Goal: Task Accomplishment & Management: Manage account settings

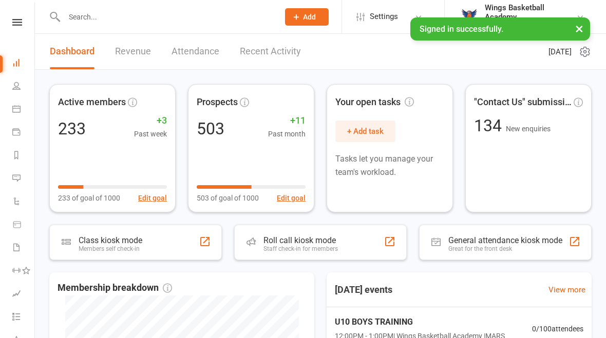
click at [15, 21] on icon at bounding box center [17, 22] width 10 height 7
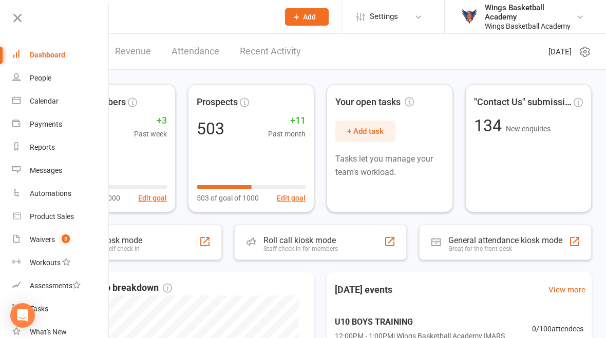
click at [44, 241] on div "Waivers" at bounding box center [42, 240] width 25 height 8
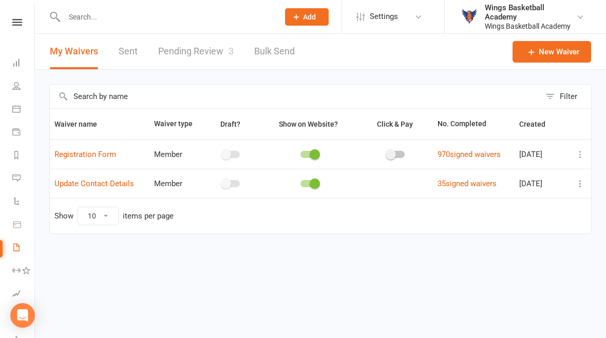
click at [177, 55] on link "Pending Review 3" at bounding box center [195, 51] width 75 height 35
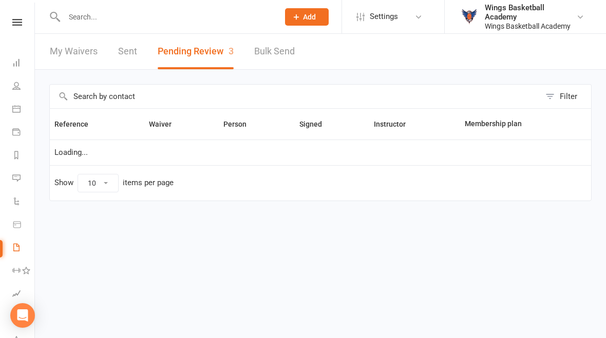
select select "50"
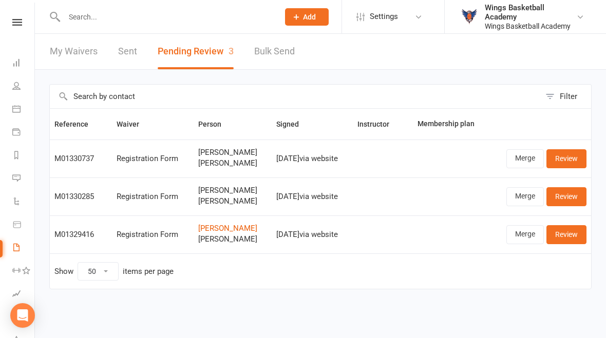
click at [524, 158] on link "Merge" at bounding box center [524, 158] width 37 height 18
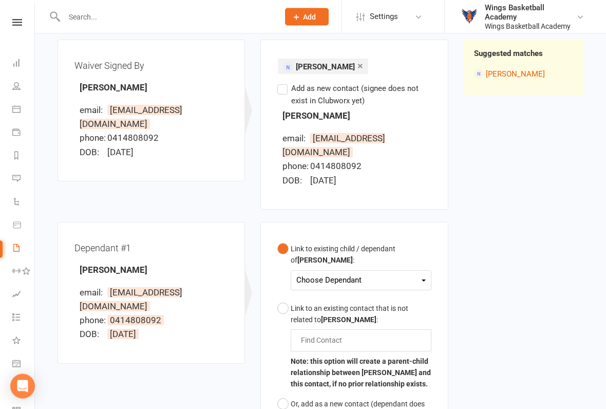
scroll to position [117, 0]
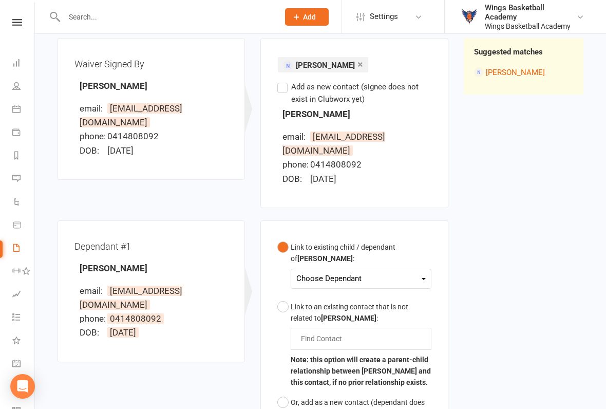
click at [392, 272] on div "Choose Dependant" at bounding box center [360, 279] width 129 height 14
click at [356, 292] on link "[PERSON_NAME]" at bounding box center [348, 303] width 102 height 22
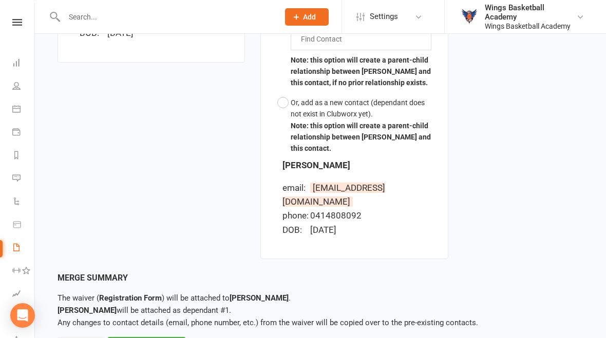
scroll to position [447, 0]
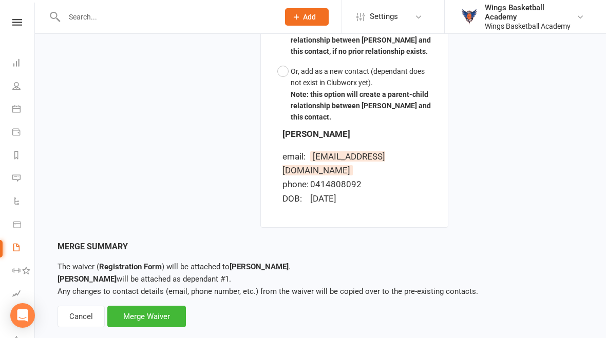
click at [156, 306] on div "Merge Waiver" at bounding box center [146, 317] width 79 height 22
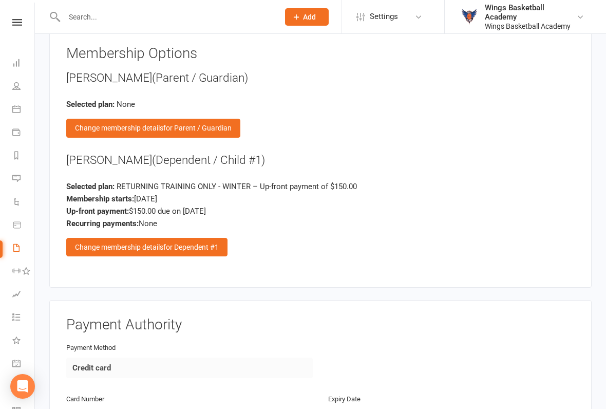
scroll to position [1084, 0]
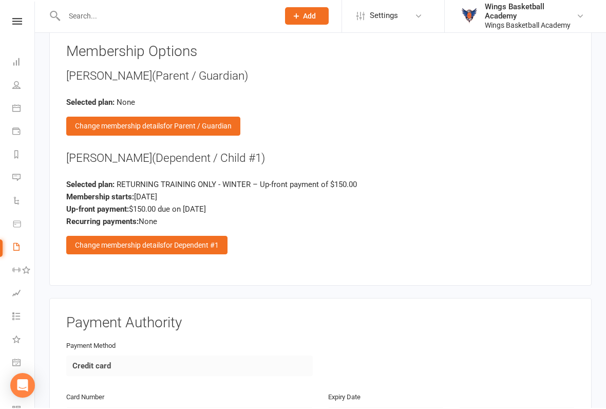
click at [132, 238] on div "Change membership details for Dependent #1" at bounding box center [146, 246] width 161 height 18
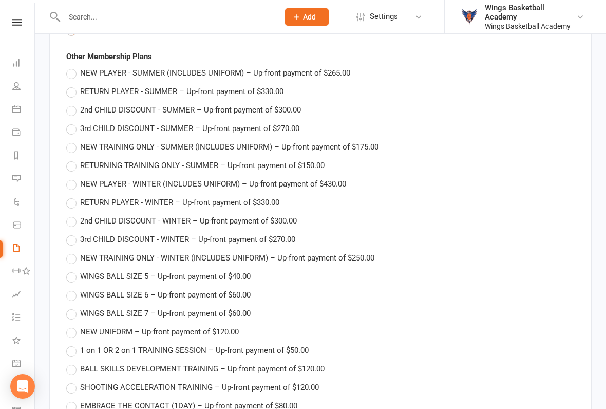
scroll to position [1205, 0]
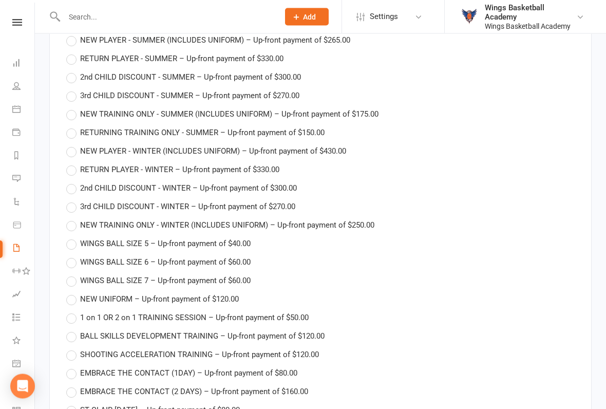
click at [72, 168] on label "RETURN PLAYER - WINTER – Up-front payment of $330.00" at bounding box center [172, 170] width 213 height 12
click at [72, 164] on input "RETURN PLAYER - WINTER – Up-front payment of $330.00" at bounding box center [69, 164] width 7 height 0
type input "RETURN PLAYER - WINTER"
type input "330"
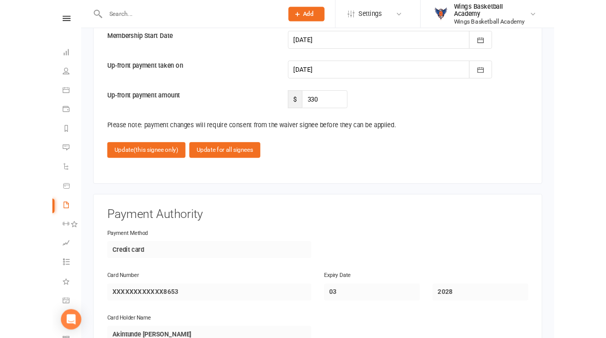
scroll to position [1749, 0]
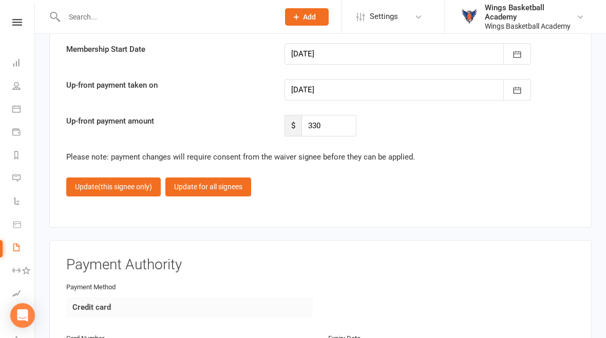
click at [92, 179] on button "Update (this signee only)" at bounding box center [113, 187] width 94 height 18
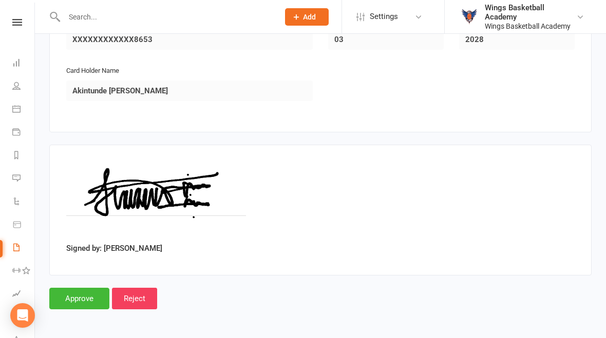
click at [83, 290] on input "Approve" at bounding box center [79, 299] width 60 height 22
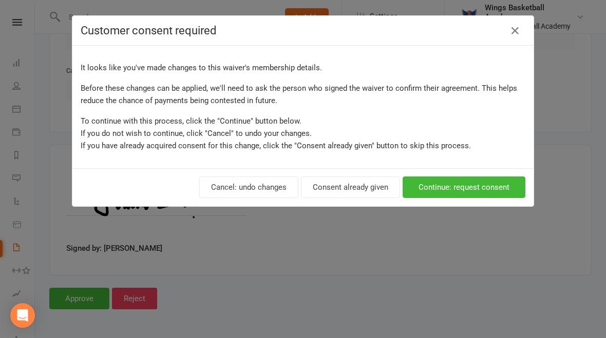
click at [464, 186] on button "Continue: request consent" at bounding box center [463, 188] width 123 height 22
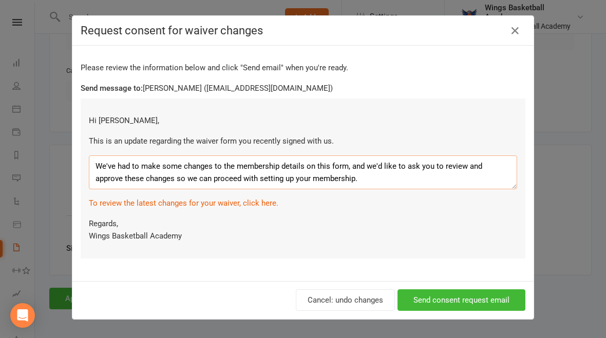
click at [361, 181] on textarea "We've had to make some changes to the membership details on this form, and we'd…" at bounding box center [303, 173] width 428 height 34
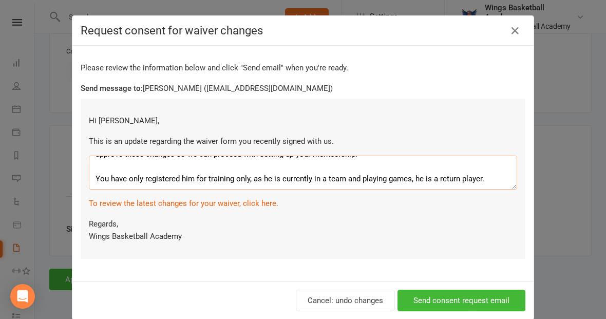
scroll to position [31, 0]
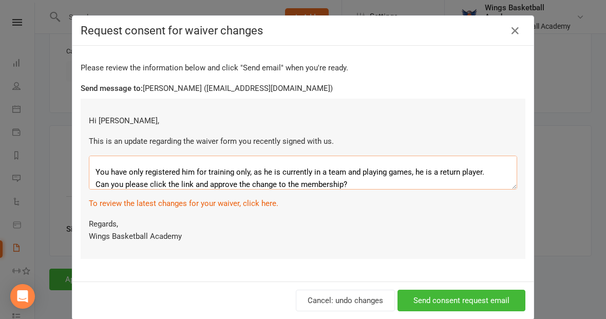
type textarea "We've had to make some changes to the membership details on this form, and we'd…"
click at [459, 301] on button "Send consent request email" at bounding box center [461, 300] width 128 height 22
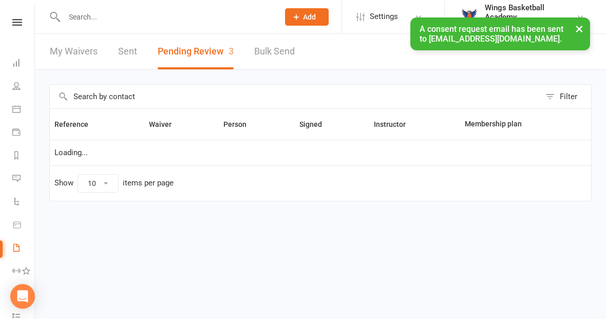
select select "50"
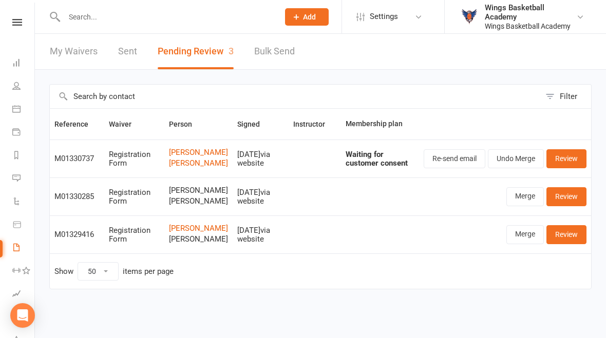
click at [522, 244] on link "Merge" at bounding box center [524, 234] width 37 height 18
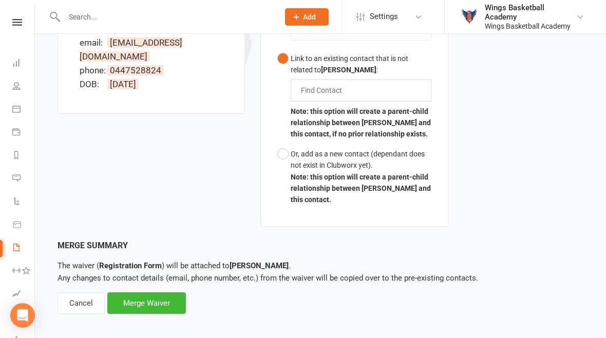
scroll to position [337, 0]
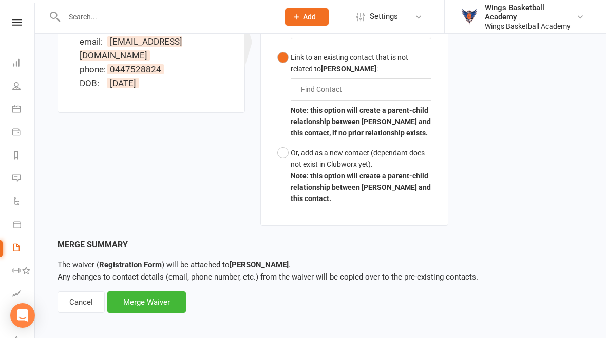
click at [77, 292] on div "Cancel" at bounding box center [80, 303] width 47 height 22
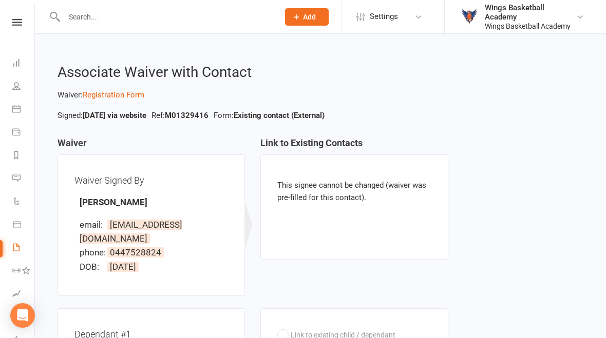
select select "50"
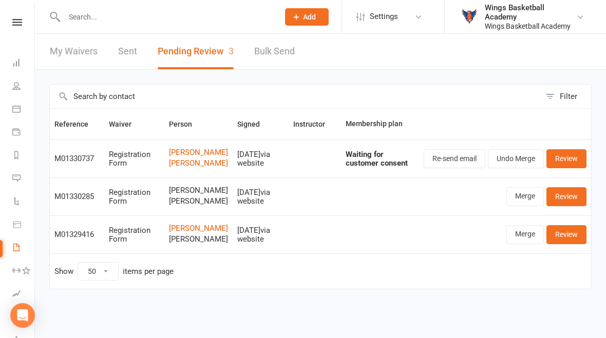
click at [567, 244] on link "Review" at bounding box center [566, 234] width 40 height 18
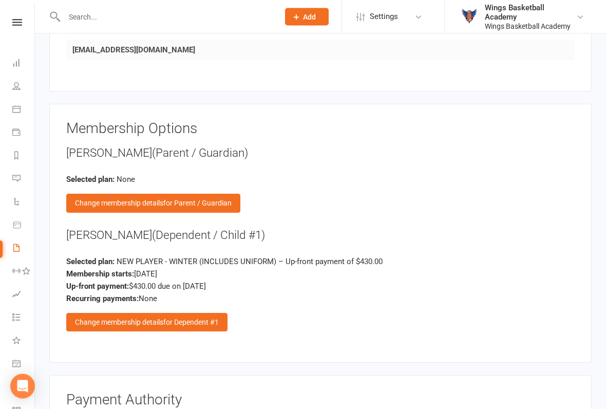
scroll to position [1008, 0]
click at [107, 315] on div "Change membership details for Dependent #1" at bounding box center [146, 322] width 161 height 18
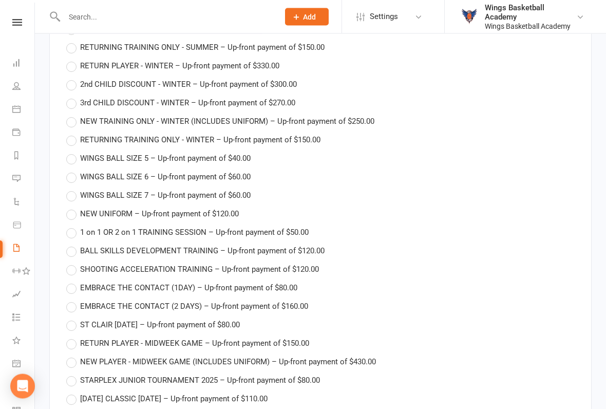
scroll to position [1299, 0]
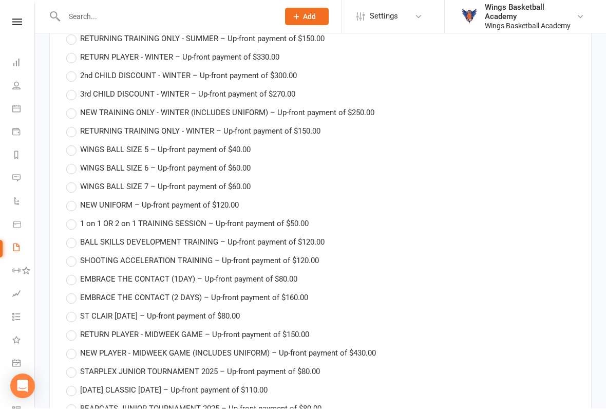
click at [78, 107] on label "NEW TRAINING ONLY - WINTER (INCLUDES UNIFORM) – Up-front payment of $250.00" at bounding box center [220, 113] width 308 height 12
click at [73, 107] on input "NEW TRAINING ONLY - WINTER (INCLUDES UNIFORM) – Up-front payment of $250.00" at bounding box center [69, 107] width 7 height 0
type input "NEW TRAINING ONLY - WINTER (INCLUDES UNIFORM)"
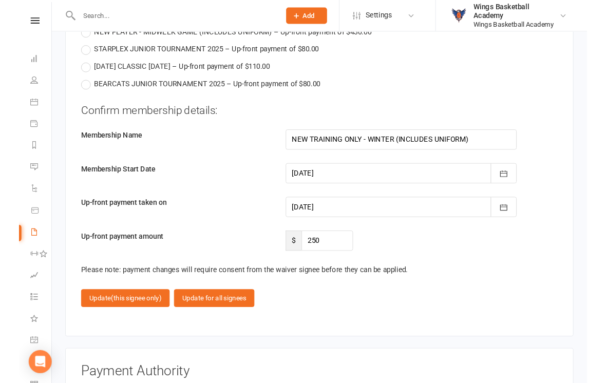
scroll to position [1618, 0]
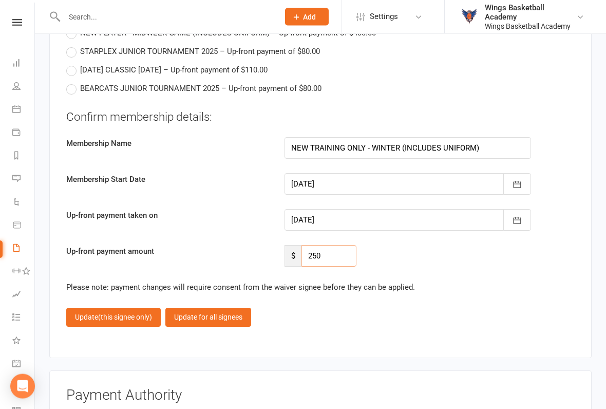
click at [334, 253] on input "250" at bounding box center [328, 256] width 55 height 22
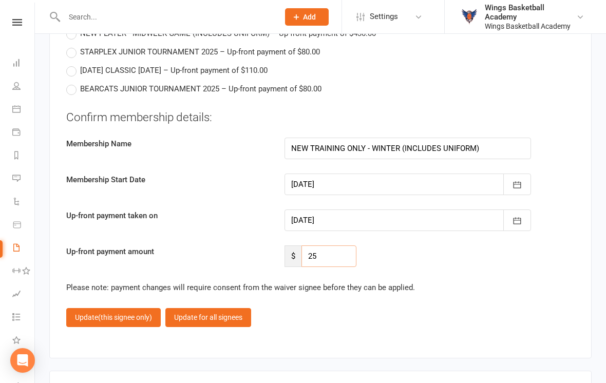
type input "2"
type input "170"
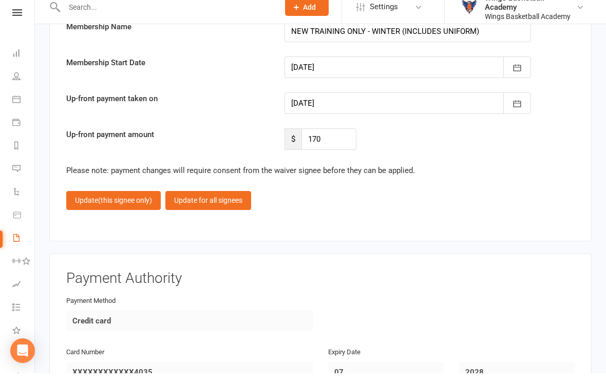
click at [102, 206] on span "(this signee only)" at bounding box center [125, 210] width 54 height 8
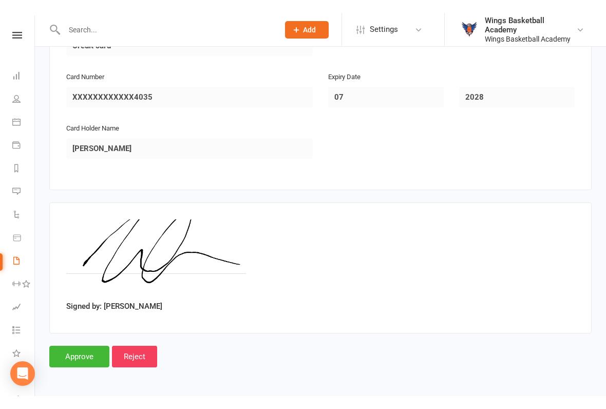
scroll to position [1392, 0]
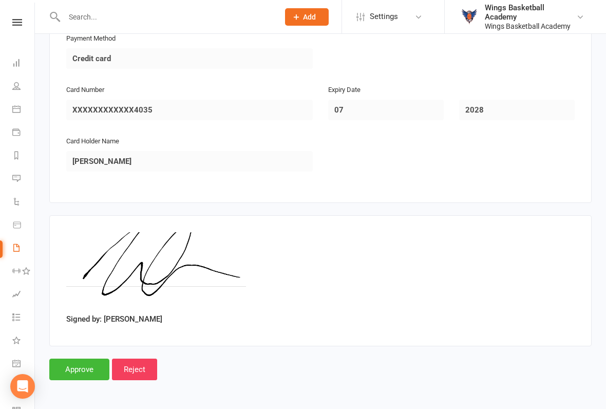
click at [70, 338] on input "Approve" at bounding box center [79, 369] width 60 height 22
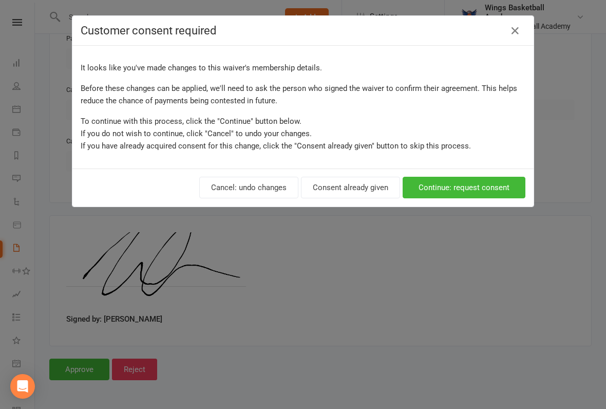
click at [333, 182] on button "Consent already given" at bounding box center [350, 188] width 99 height 22
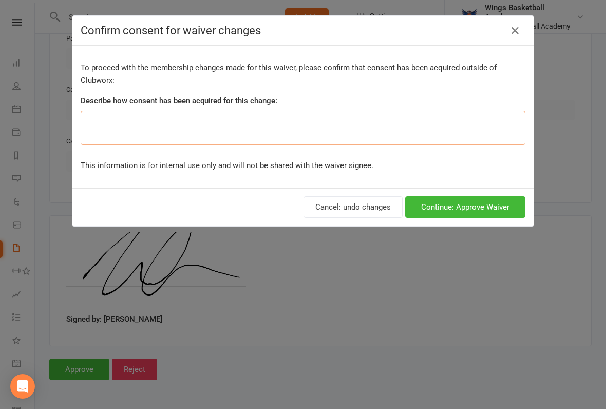
click at [129, 122] on textarea at bounding box center [303, 128] width 444 height 34
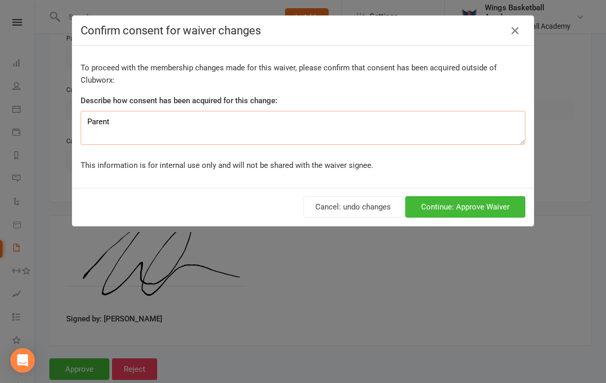
type textarea "Parent"
click at [492, 208] on button "Continue: Approve Waiver" at bounding box center [465, 207] width 120 height 22
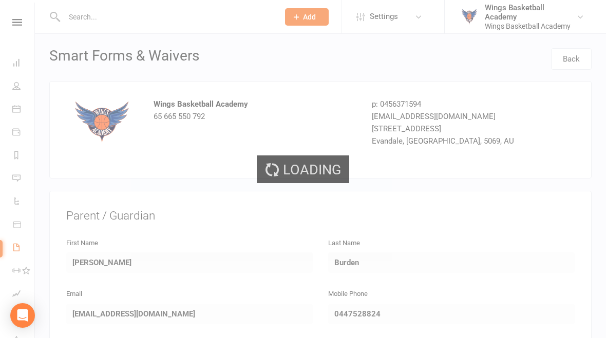
select select "50"
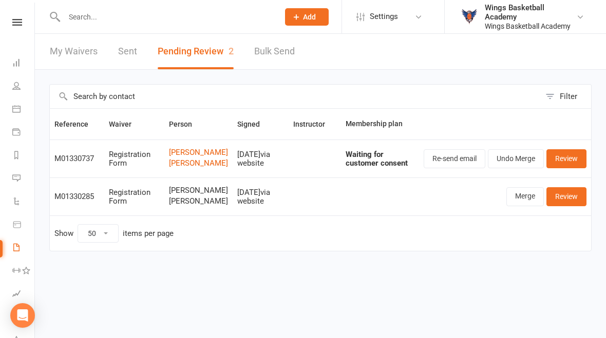
click at [13, 24] on icon at bounding box center [17, 22] width 10 height 7
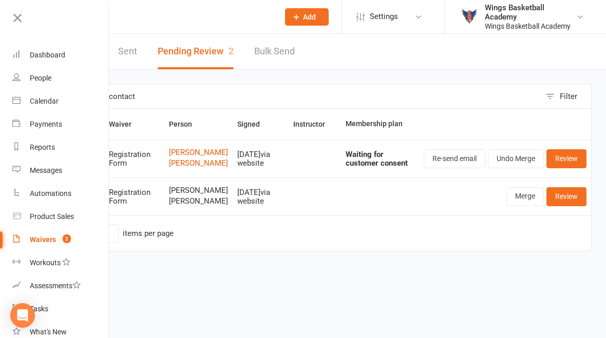
click at [68, 47] on link "Dashboard" at bounding box center [60, 55] width 97 height 23
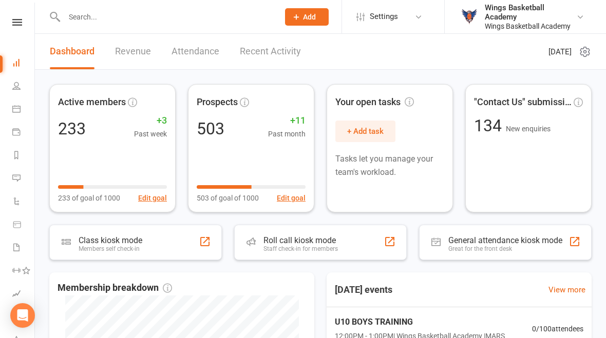
click at [268, 45] on link "Recent Activity" at bounding box center [270, 51] width 61 height 35
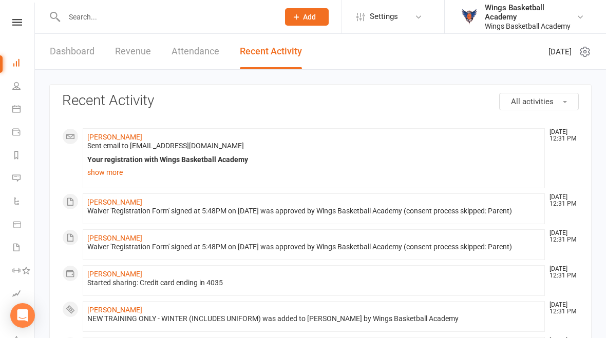
click at [129, 198] on link "[PERSON_NAME]" at bounding box center [114, 202] width 55 height 8
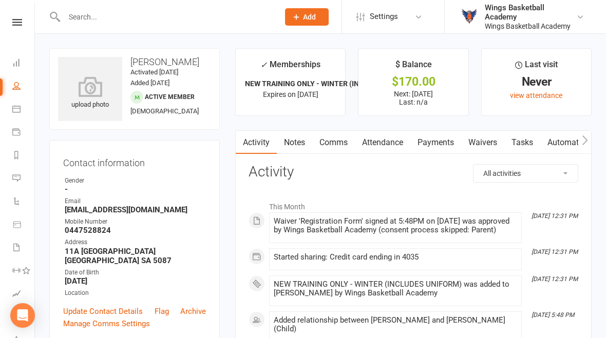
click at [433, 145] on link "Payments" at bounding box center [435, 143] width 51 height 24
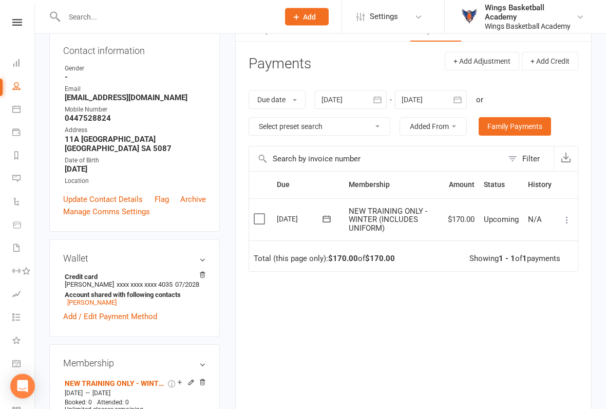
click at [569, 215] on icon at bounding box center [566, 220] width 10 height 10
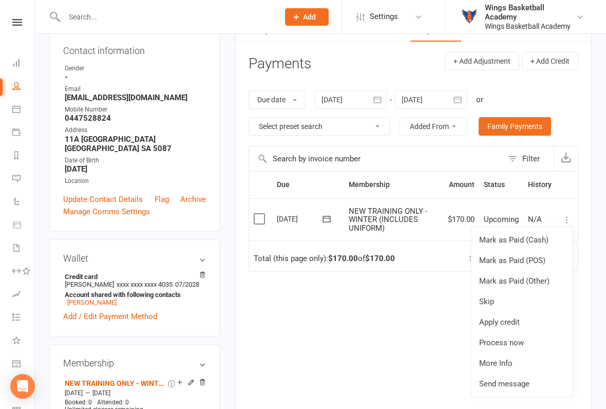
click at [508, 337] on link "Process now" at bounding box center [522, 342] width 102 height 21
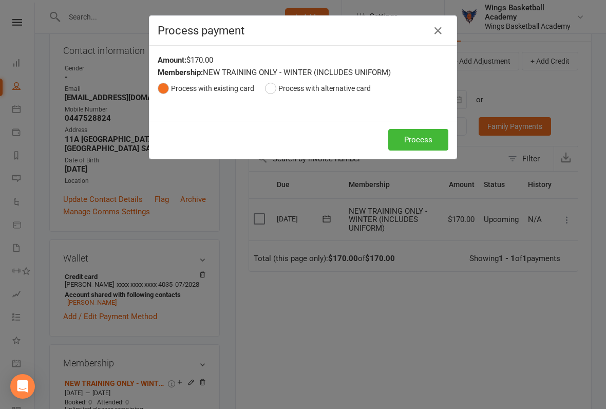
click at [420, 134] on button "Process" at bounding box center [418, 140] width 60 height 22
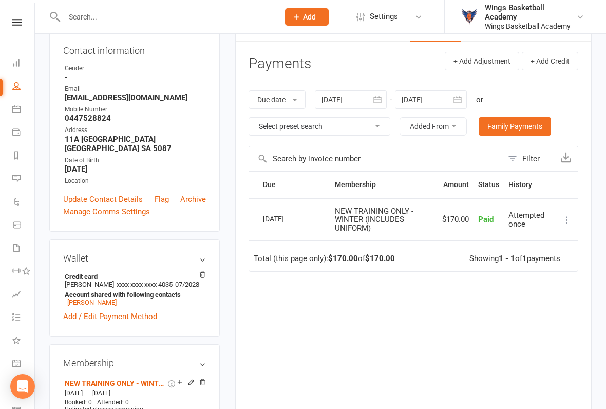
click at [12, 24] on icon at bounding box center [17, 22] width 10 height 7
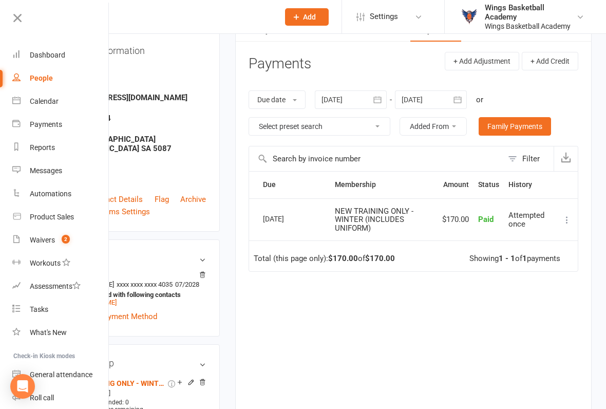
click at [42, 65] on link "Dashboard" at bounding box center [60, 55] width 97 height 23
